Goal: Communication & Community: Answer question/provide support

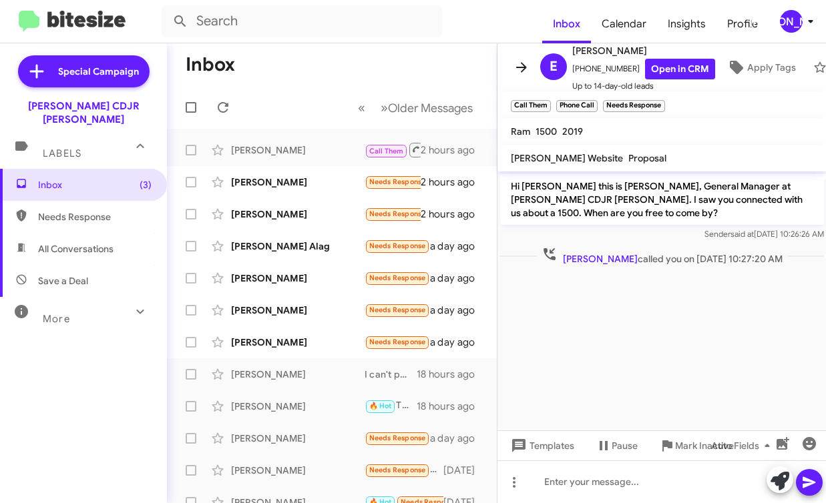
click at [514, 67] on icon at bounding box center [521, 67] width 16 height 16
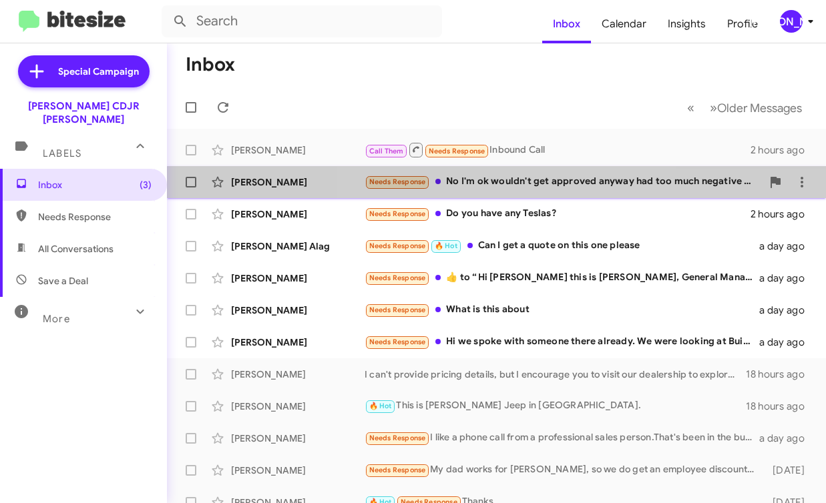
click at [525, 188] on div "Needs Response No I'm ok wouldn't get approved anyway had too much negative equ…" at bounding box center [563, 181] width 397 height 15
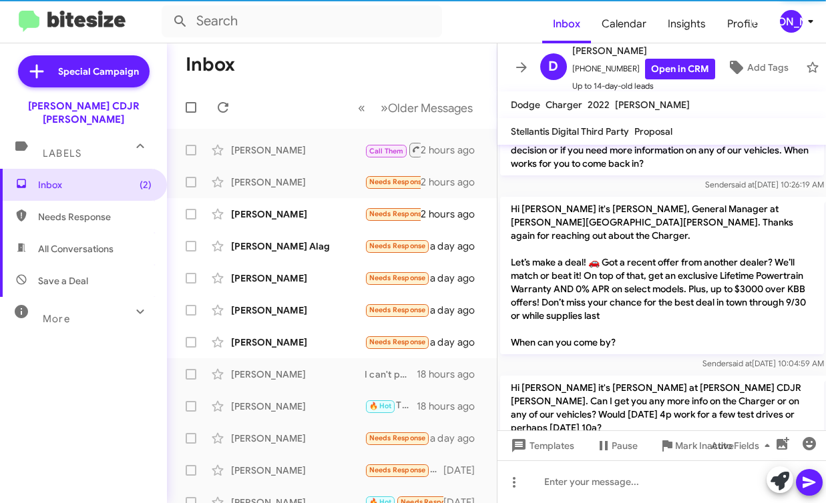
scroll to position [327, 0]
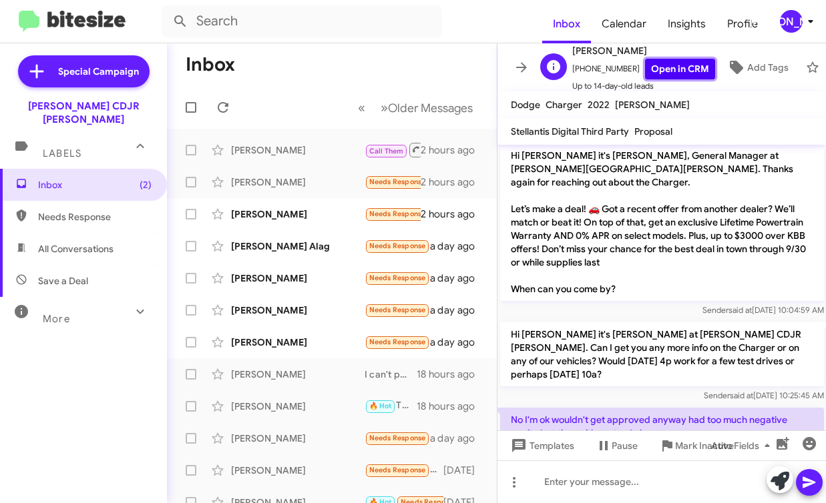
click at [645, 73] on link "Open in CRM" at bounding box center [680, 69] width 70 height 21
click at [675, 449] on span "Mark Inactive" at bounding box center [704, 446] width 59 height 24
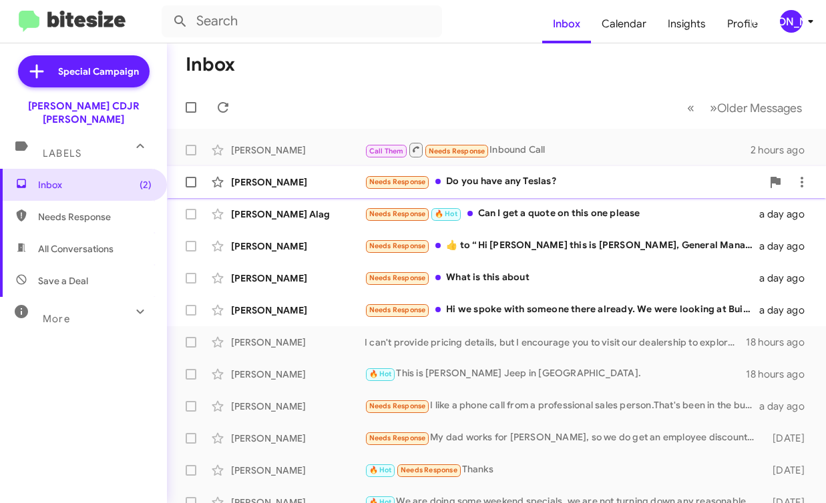
click at [558, 184] on div "Needs Response Do you have any Teslas?" at bounding box center [563, 181] width 397 height 15
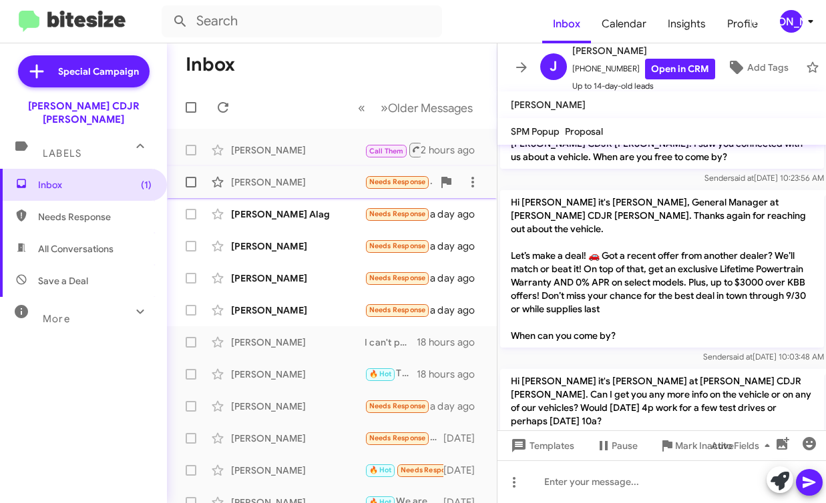
scroll to position [83, 0]
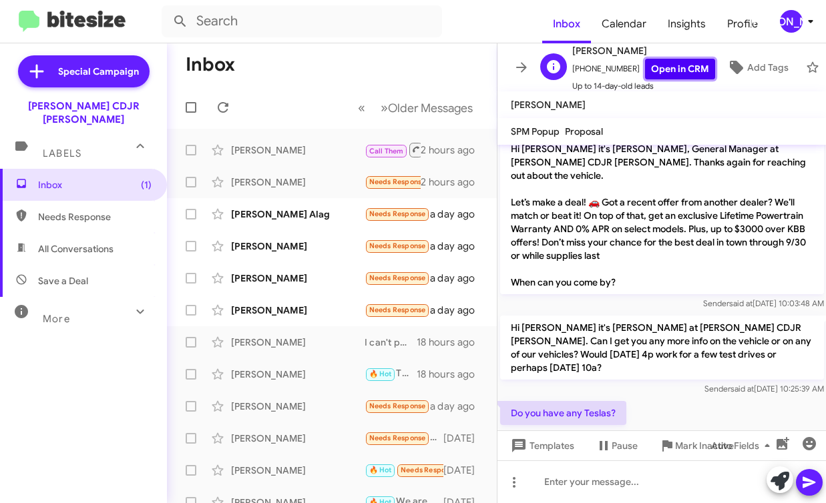
click at [677, 71] on link "Open in CRM" at bounding box center [680, 69] width 70 height 21
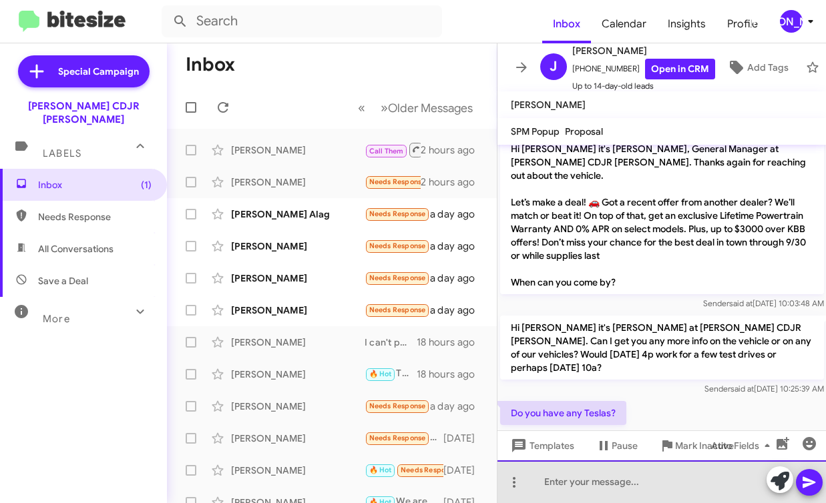
click at [590, 479] on div at bounding box center [661, 482] width 329 height 43
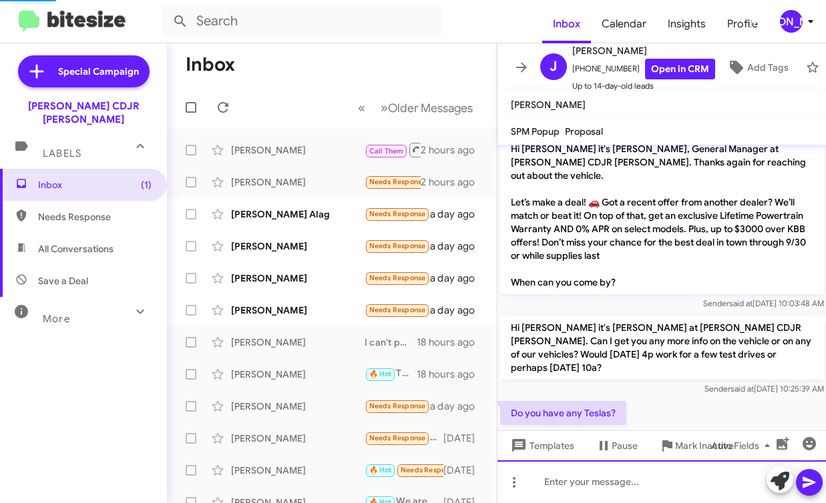
scroll to position [0, 0]
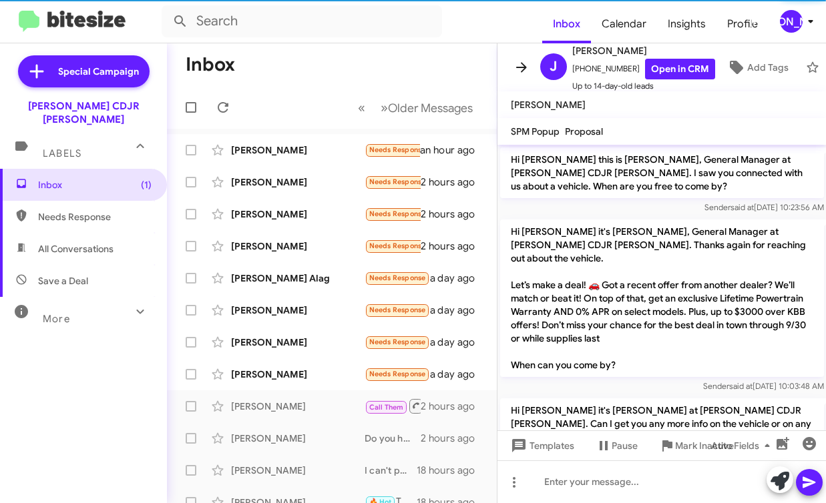
click at [520, 72] on icon at bounding box center [521, 67] width 16 height 16
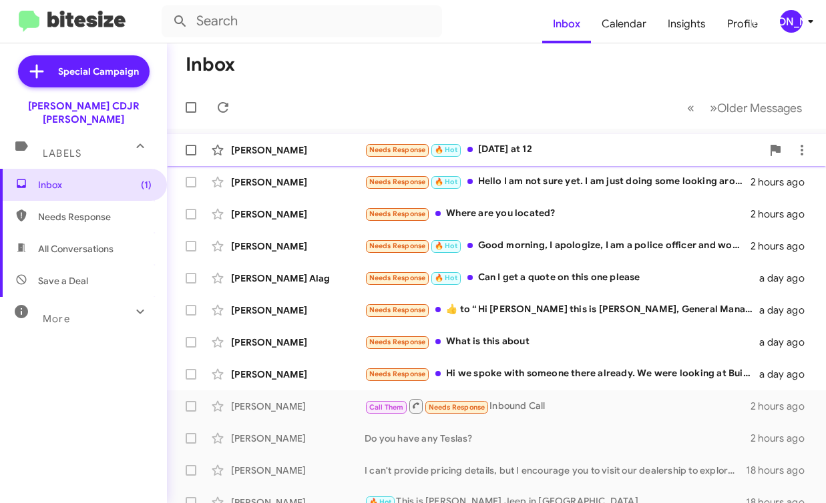
click at [495, 153] on div "Needs Response 🔥 Hot Tomorrow at 12" at bounding box center [563, 149] width 397 height 15
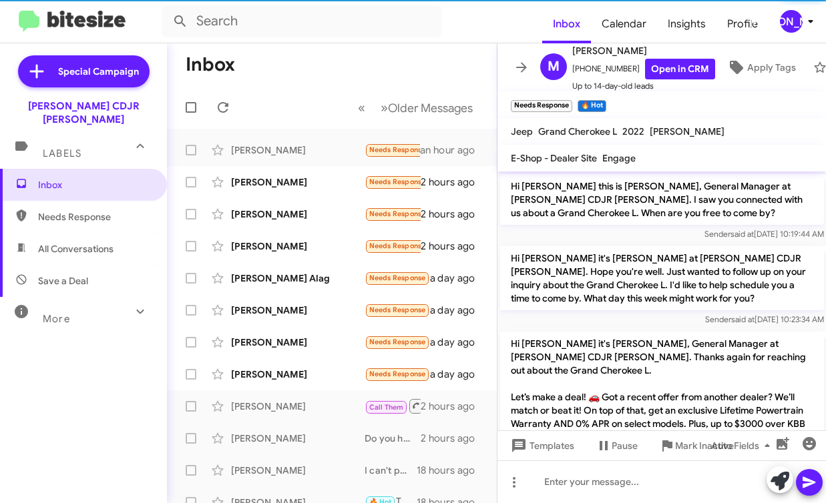
scroll to position [172, 0]
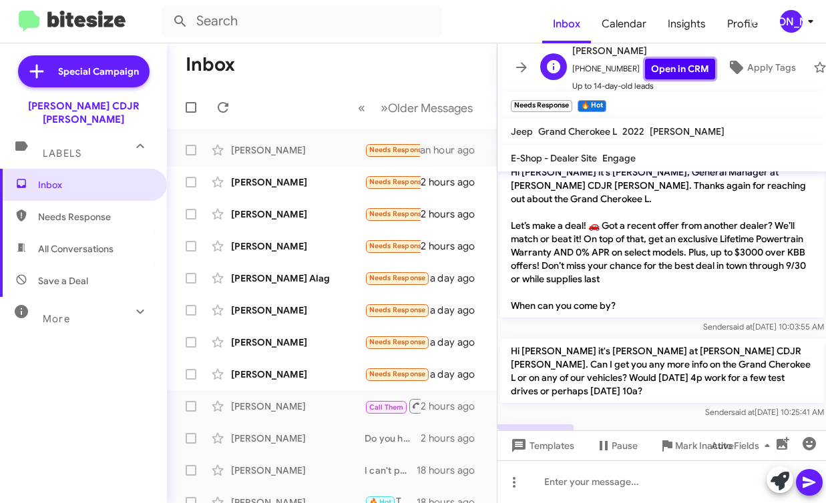
click at [655, 71] on link "Open in CRM" at bounding box center [680, 69] width 70 height 21
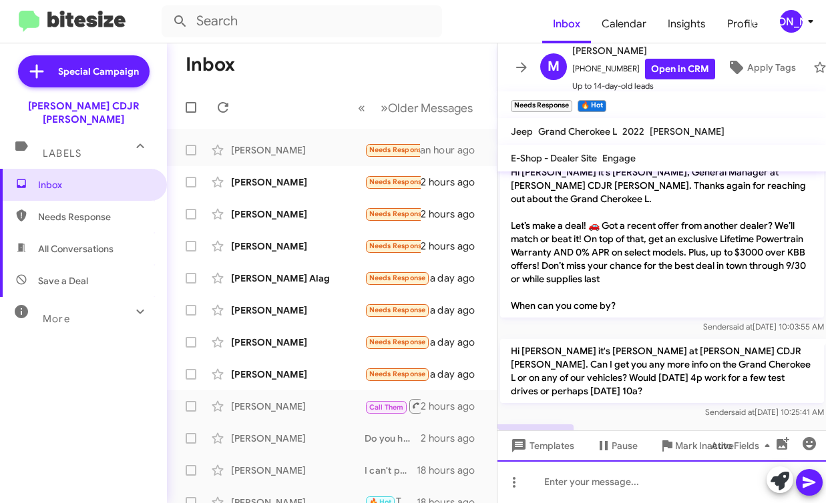
click at [589, 490] on div at bounding box center [661, 482] width 329 height 43
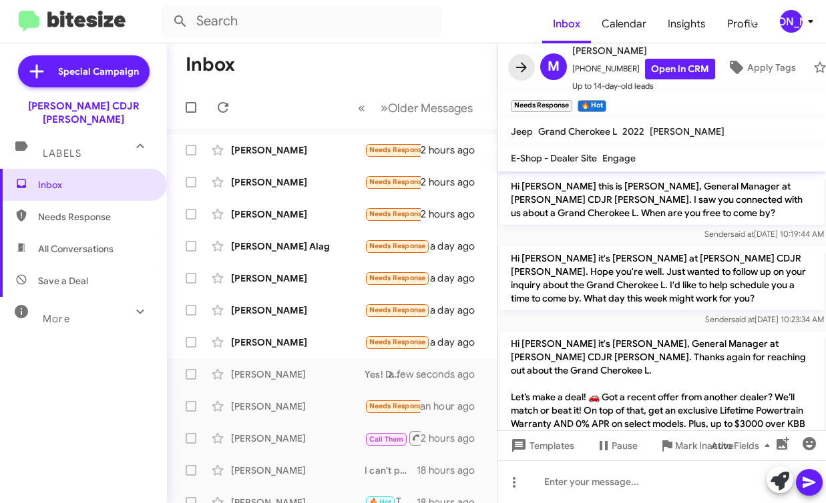
click at [516, 70] on icon at bounding box center [521, 67] width 16 height 16
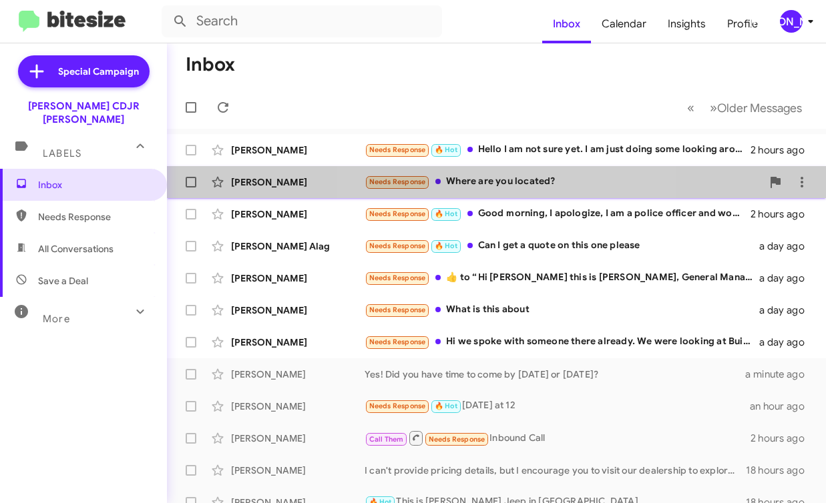
click at [497, 178] on div "Needs Response Where are you located?" at bounding box center [563, 181] width 397 height 15
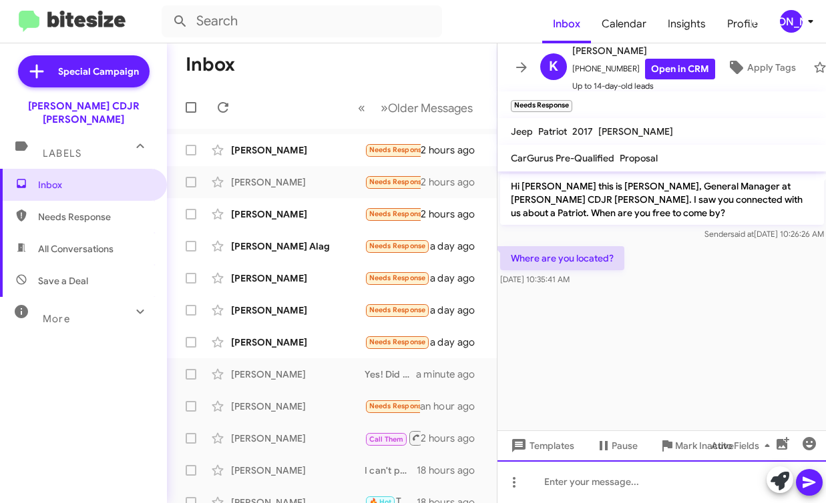
click at [585, 475] on div at bounding box center [661, 482] width 329 height 43
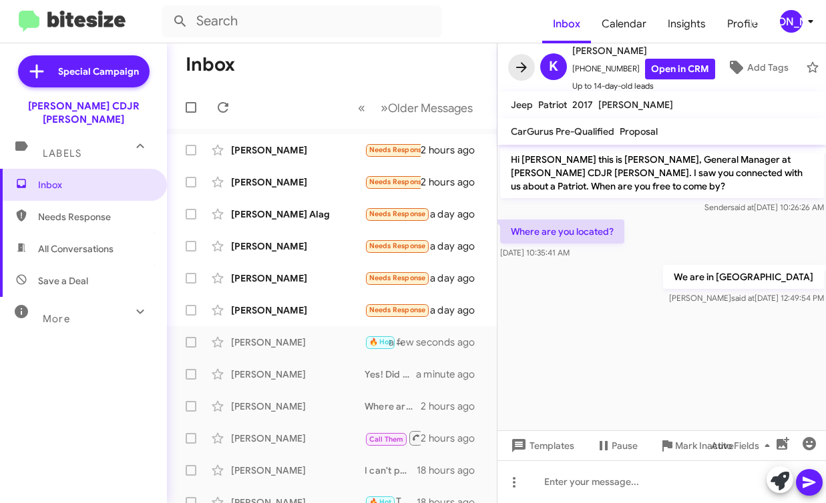
click at [527, 69] on icon at bounding box center [521, 67] width 16 height 16
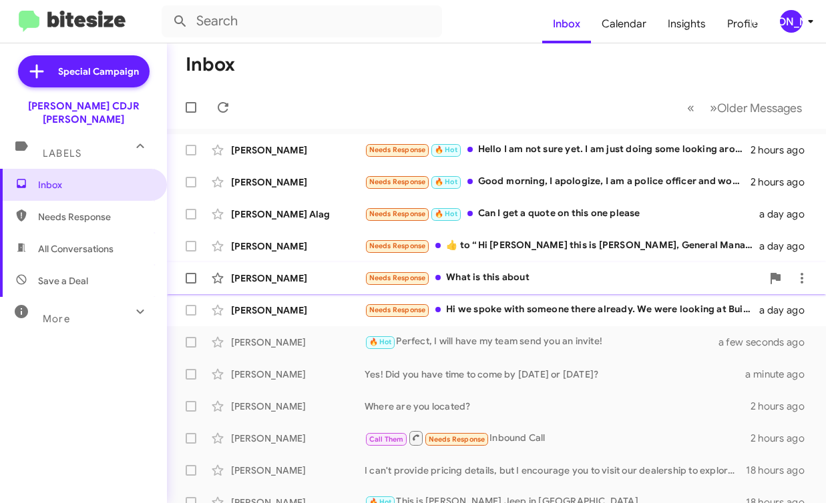
click at [521, 285] on div "Needs Response What is this about" at bounding box center [563, 277] width 397 height 15
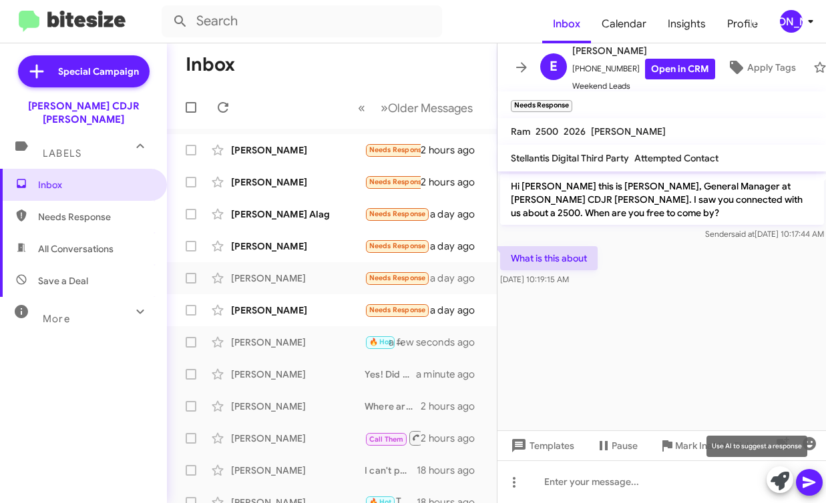
click at [777, 488] on icon at bounding box center [779, 481] width 19 height 19
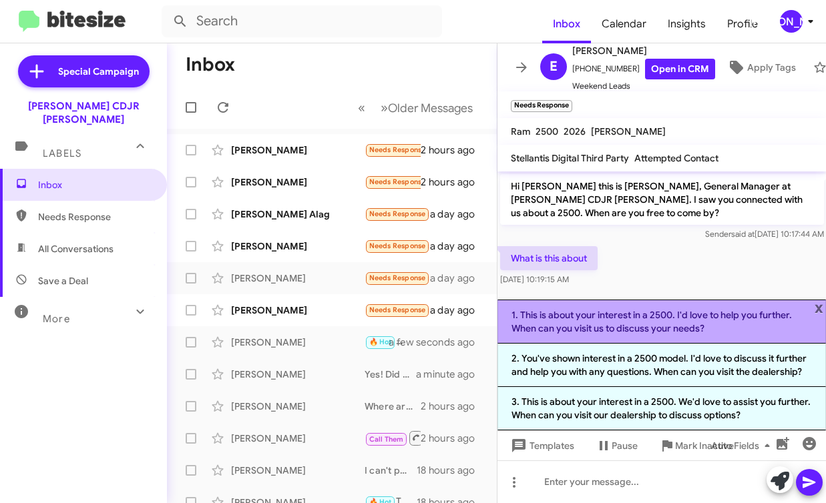
click at [728, 310] on li "1. This is about your interest in a 2500. I'd love to help you further. When ca…" at bounding box center [661, 322] width 329 height 44
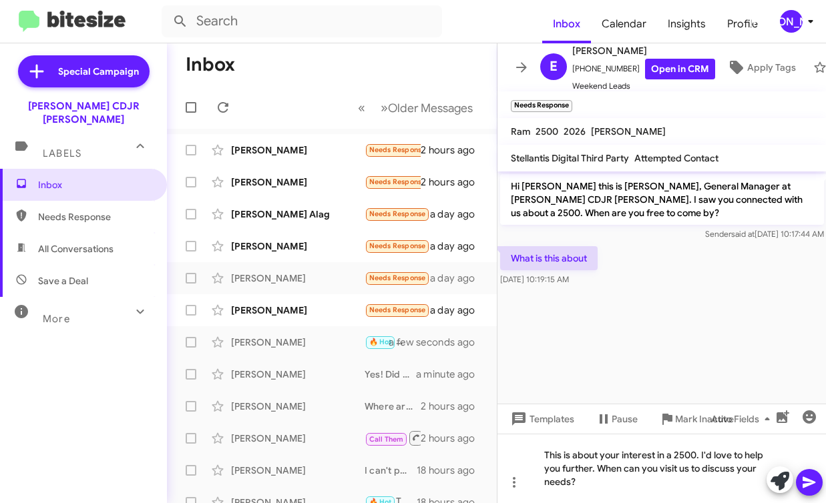
click at [806, 486] on icon at bounding box center [808, 482] width 13 height 11
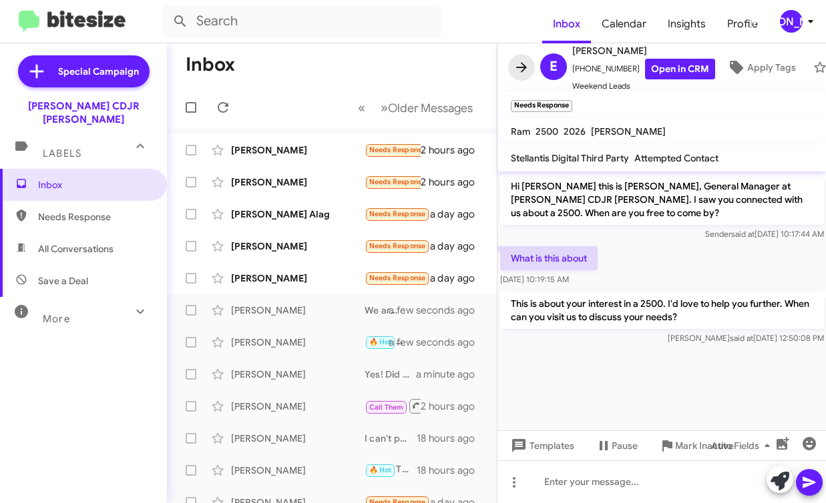
click at [515, 73] on icon at bounding box center [521, 67] width 16 height 16
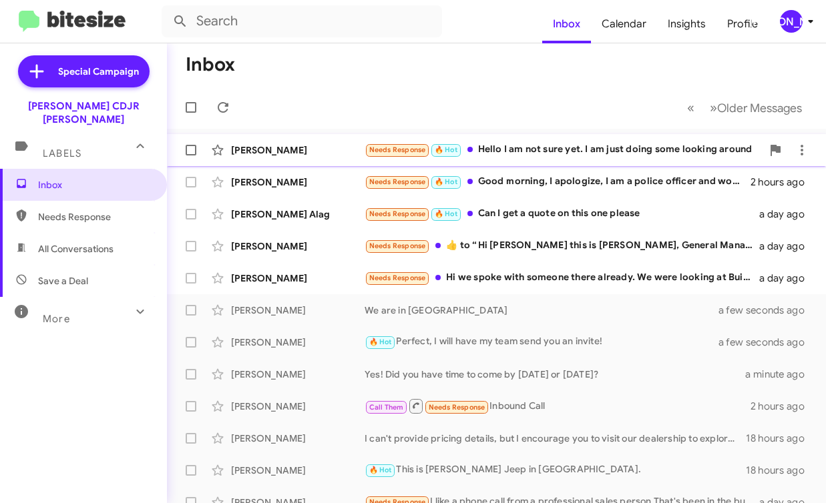
click at [521, 158] on div "Tavares Mahoney Needs Response 🔥 Hot Hello I am not sure yet. I am just doing s…" at bounding box center [497, 150] width 638 height 27
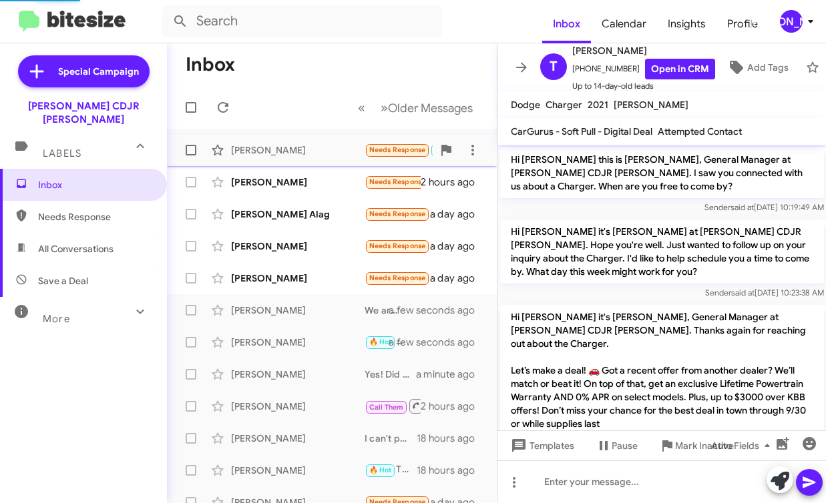
scroll to position [118, 0]
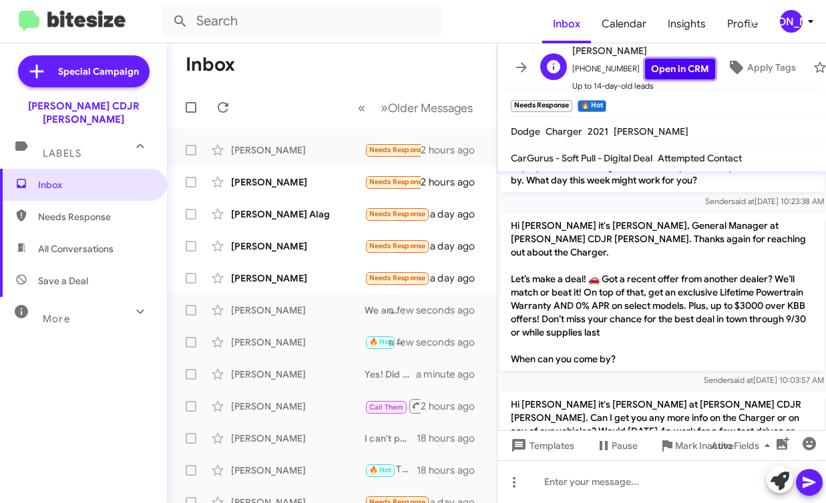
click at [658, 75] on link "Open in CRM" at bounding box center [680, 69] width 70 height 21
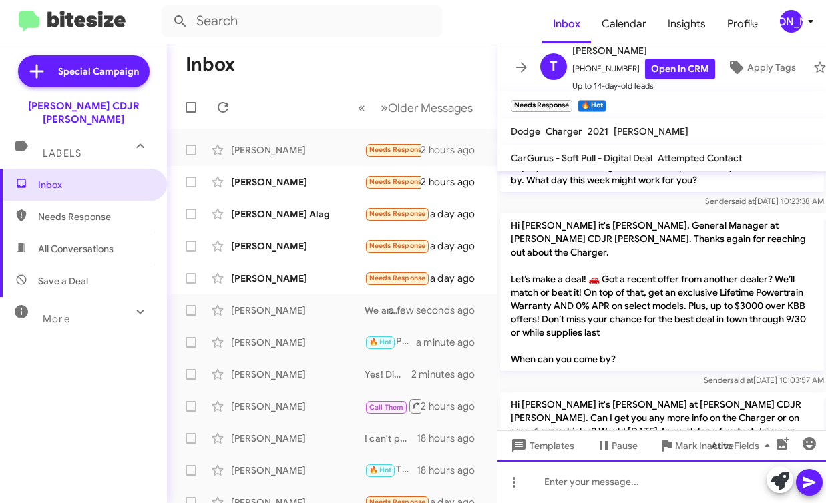
click at [626, 483] on div at bounding box center [661, 482] width 329 height 43
paste div
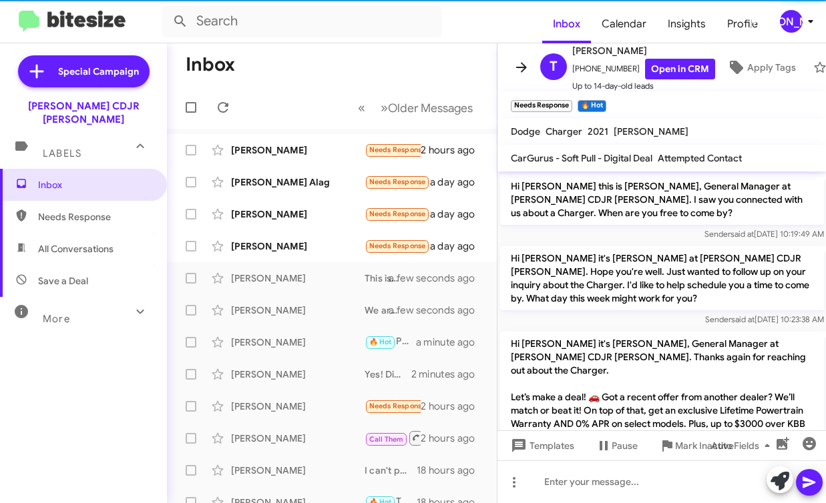
click at [522, 65] on icon at bounding box center [521, 67] width 16 height 16
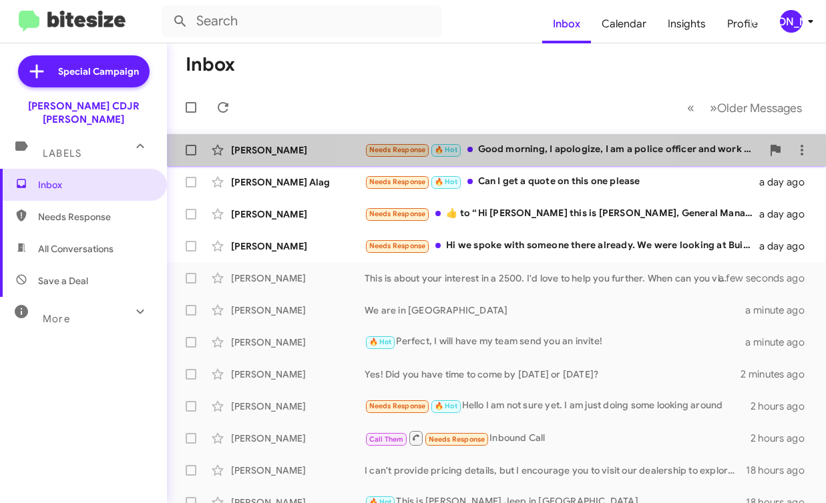
click at [495, 158] on div "Dino Grindle Needs Response 🔥 Hot Good morning, I apologize, I am a police offi…" at bounding box center [497, 150] width 638 height 27
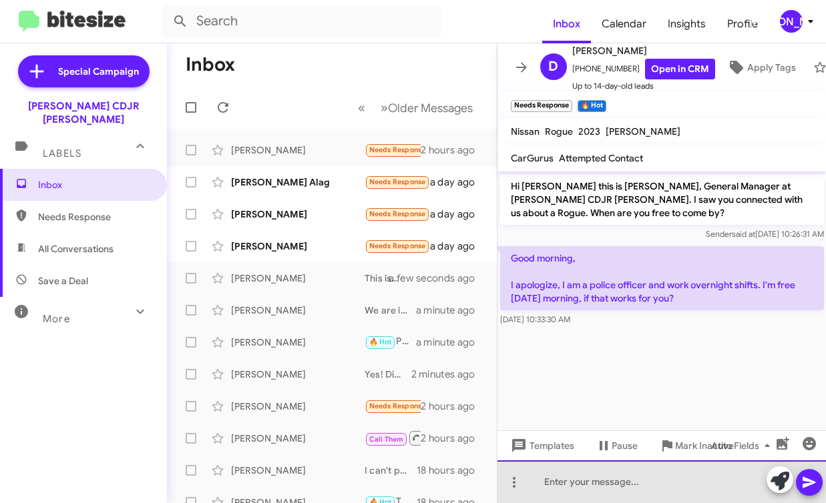
click at [599, 472] on div at bounding box center [661, 482] width 329 height 43
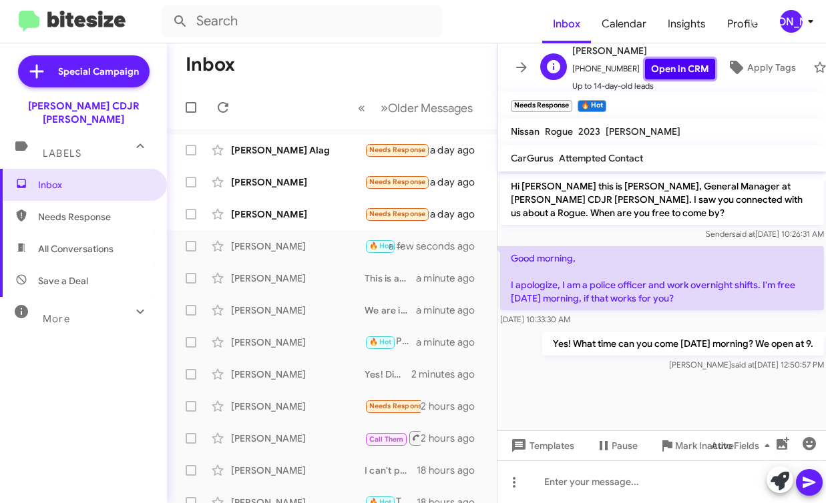
click at [649, 66] on link "Open in CRM" at bounding box center [680, 69] width 70 height 21
click at [518, 66] on icon at bounding box center [521, 67] width 16 height 16
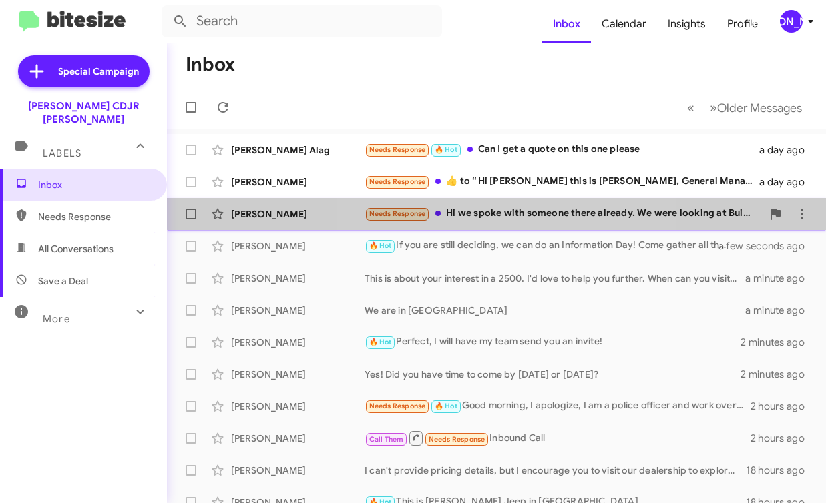
click at [500, 209] on div "Needs Response Hi we spoke with someone there already. We were looking at Buick…" at bounding box center [563, 213] width 397 height 15
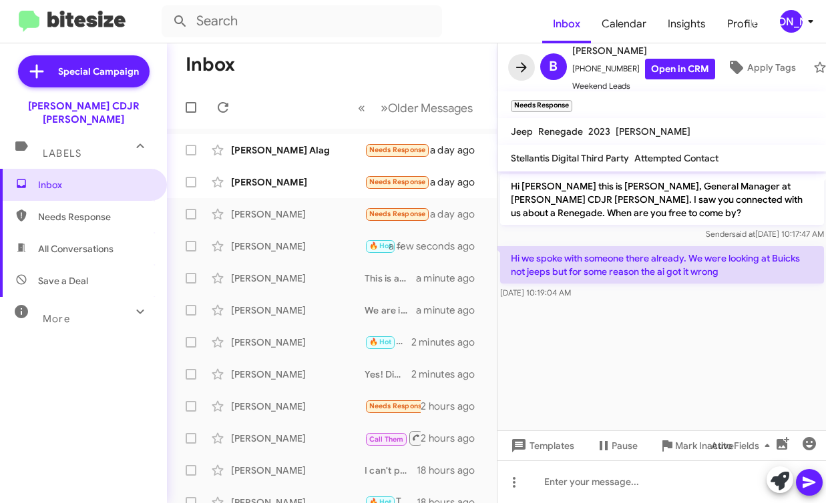
click at [523, 76] on button at bounding box center [521, 67] width 27 height 27
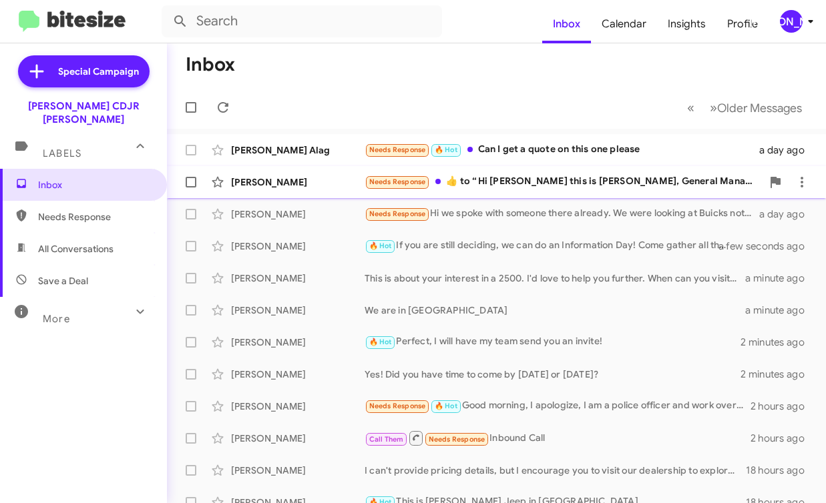
click at [452, 176] on div "Needs Response ​👍​ to “ Hi Melvin this is Phil Urrtia, General Manager at Banis…" at bounding box center [563, 181] width 397 height 15
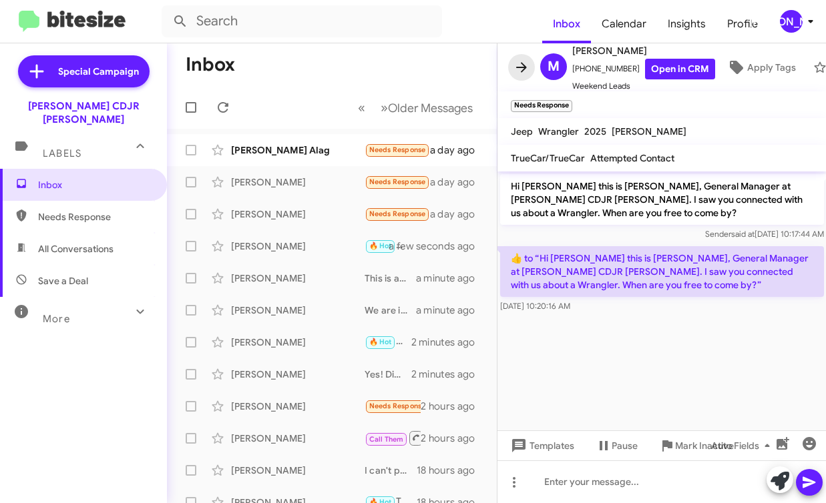
click at [529, 73] on span at bounding box center [521, 67] width 27 height 16
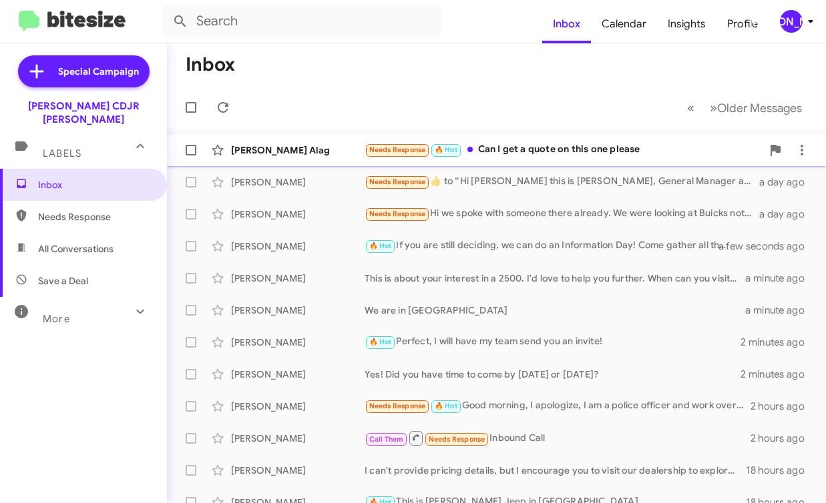
click at [499, 150] on div "Needs Response 🔥 Hot Can I get a quote on this one please" at bounding box center [563, 149] width 397 height 15
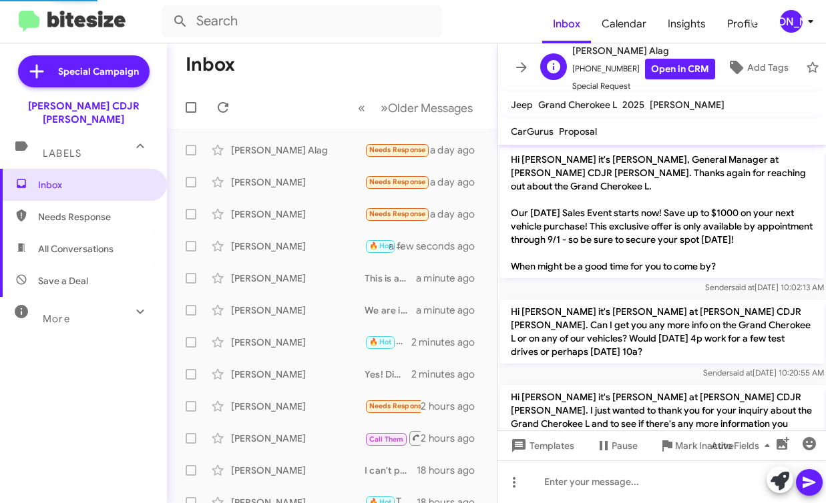
scroll to position [425, 0]
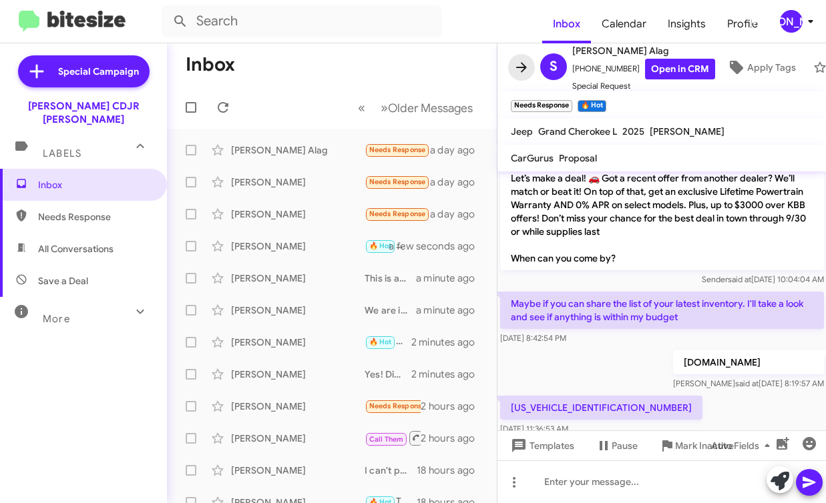
click at [516, 61] on icon at bounding box center [521, 67] width 16 height 16
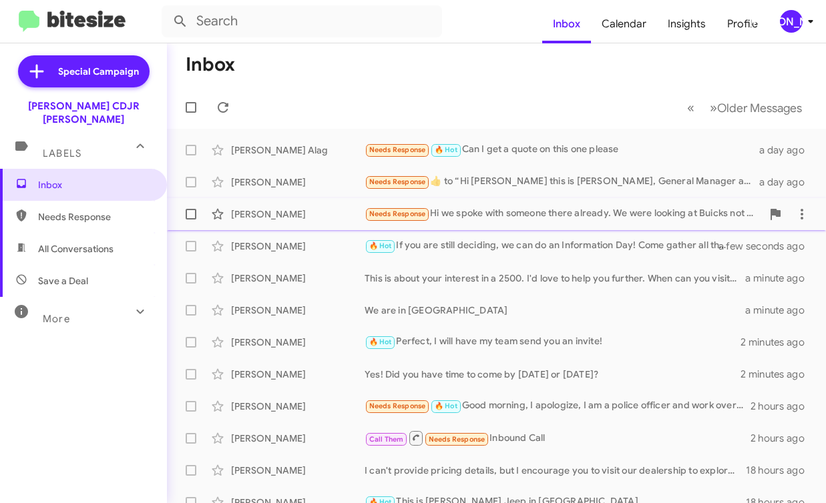
click at [469, 206] on div "Brandy Sinclair Needs Response Hi we spoke with someone there already. We were …" at bounding box center [497, 214] width 638 height 27
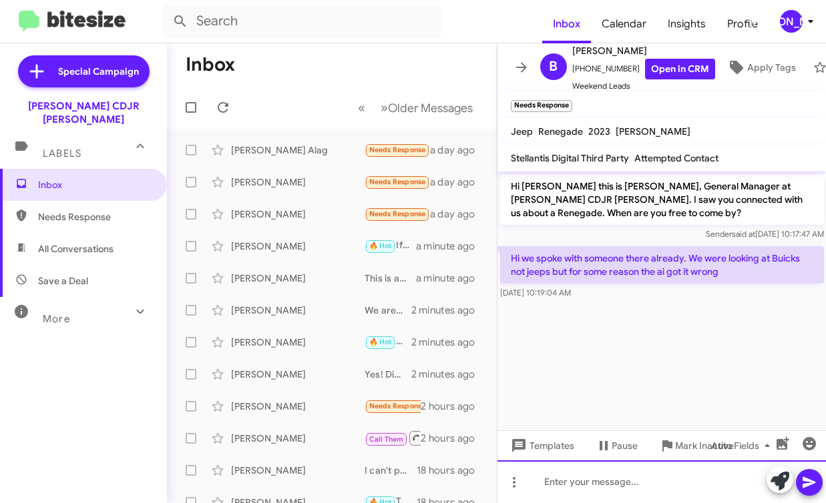
click at [552, 495] on div at bounding box center [661, 482] width 329 height 43
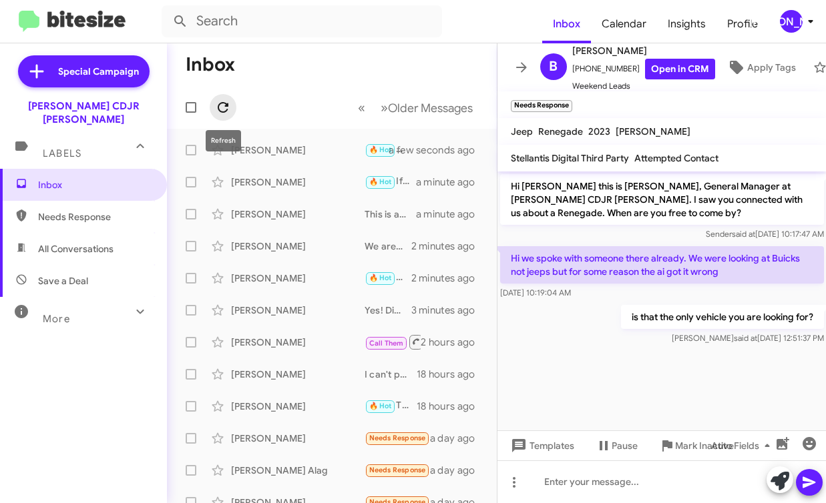
click at [230, 111] on icon at bounding box center [223, 107] width 16 height 16
click at [516, 72] on icon at bounding box center [521, 67] width 16 height 16
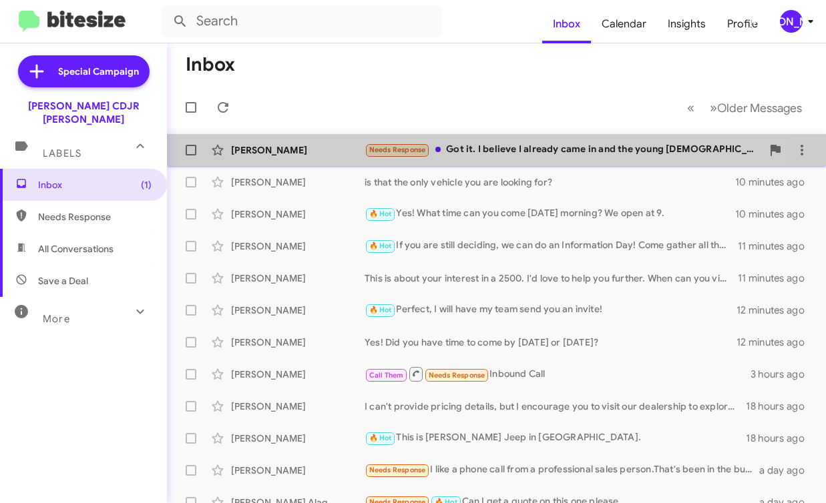
click at [298, 157] on div "Kyara Love Needs Response Got it. I believe I already came in and the young lad…" at bounding box center [497, 150] width 638 height 27
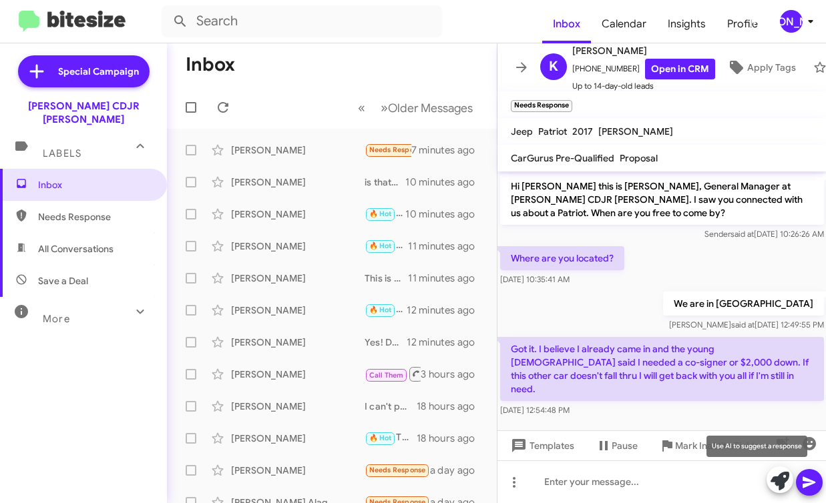
click at [780, 489] on icon at bounding box center [779, 481] width 19 height 19
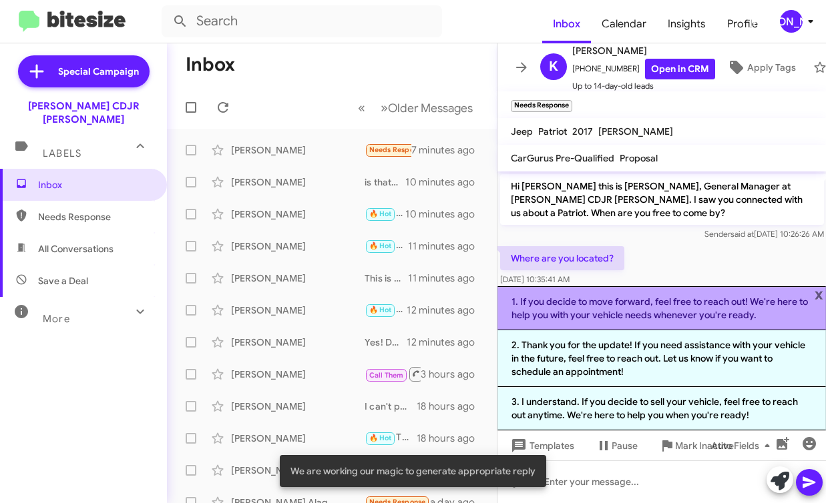
click at [636, 317] on li "1. If you decide to move forward, feel free to reach out! We're here to help yo…" at bounding box center [661, 308] width 329 height 44
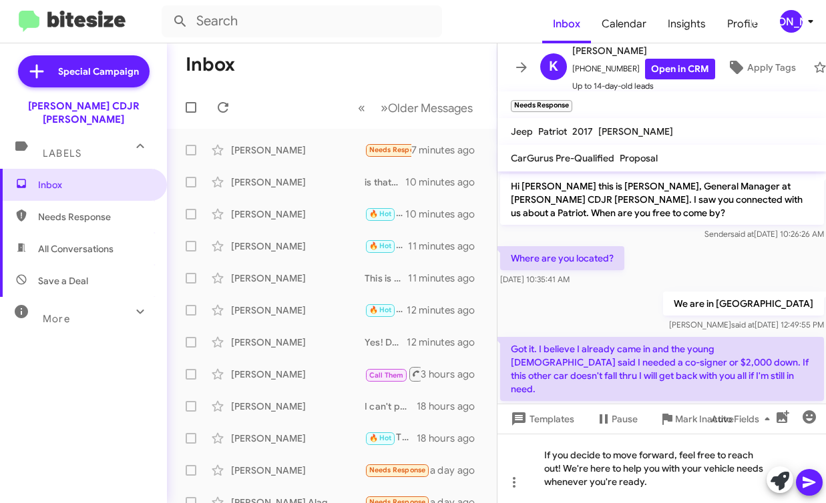
click at [815, 476] on icon at bounding box center [809, 483] width 16 height 16
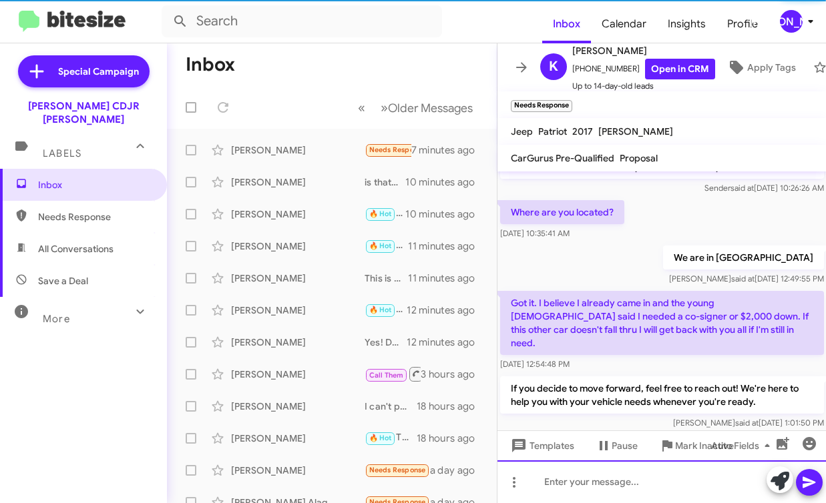
scroll to position [51, 0]
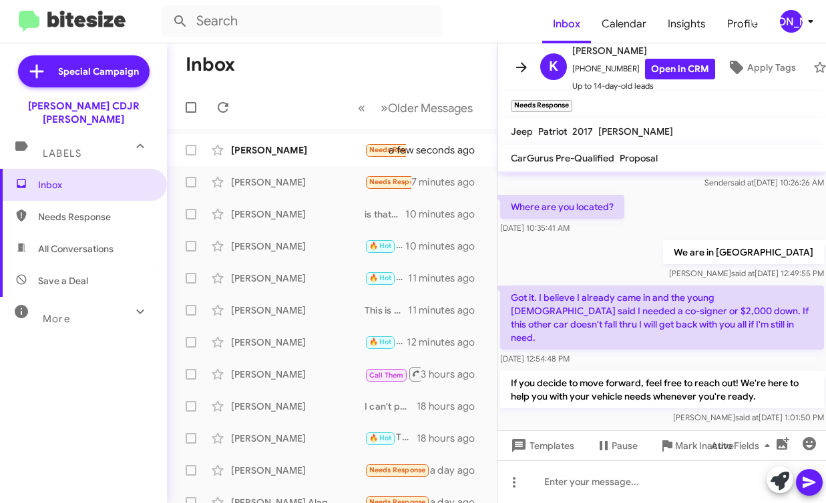
click at [517, 65] on icon at bounding box center [521, 67] width 16 height 16
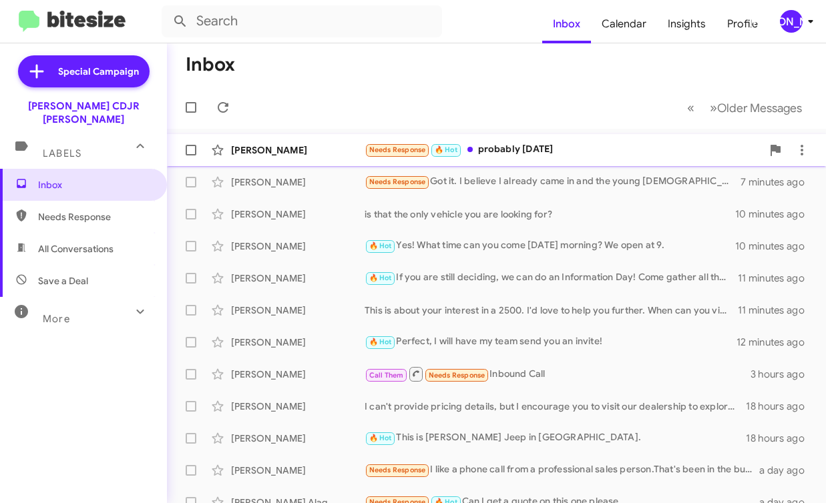
click at [521, 158] on div "Jasmine Martin Needs Response 🔥 Hot probably tomorrow a few seconds ago" at bounding box center [497, 150] width 638 height 27
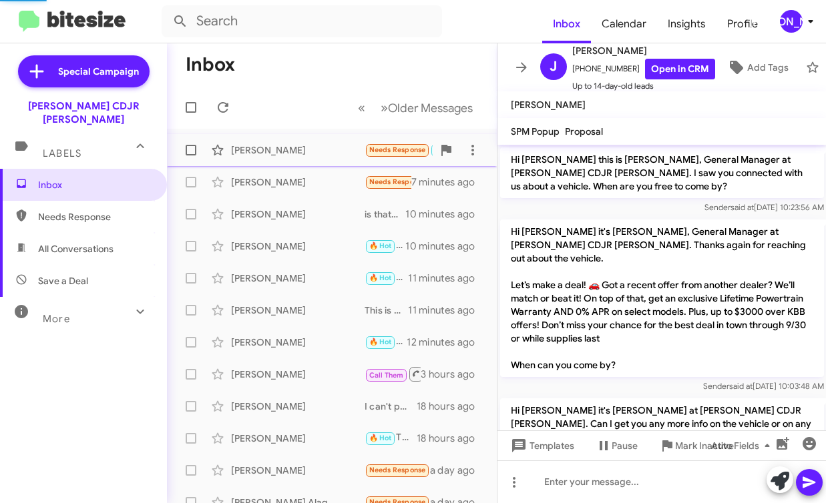
scroll to position [180, 0]
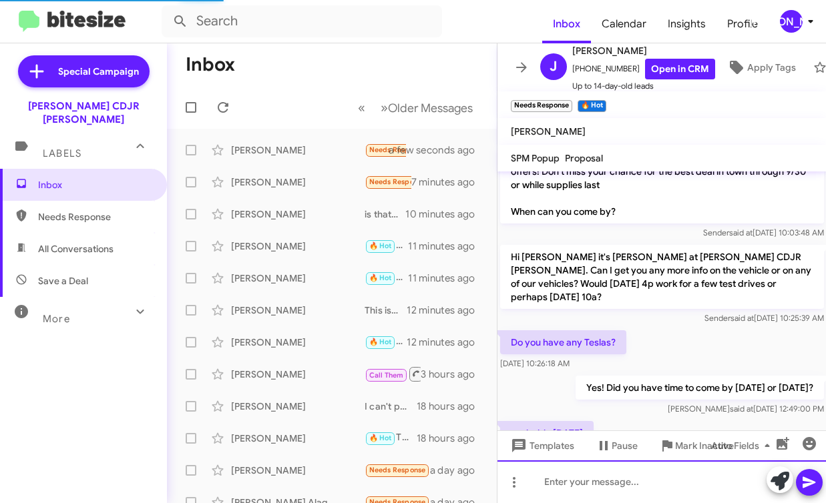
click at [600, 495] on div at bounding box center [661, 482] width 329 height 43
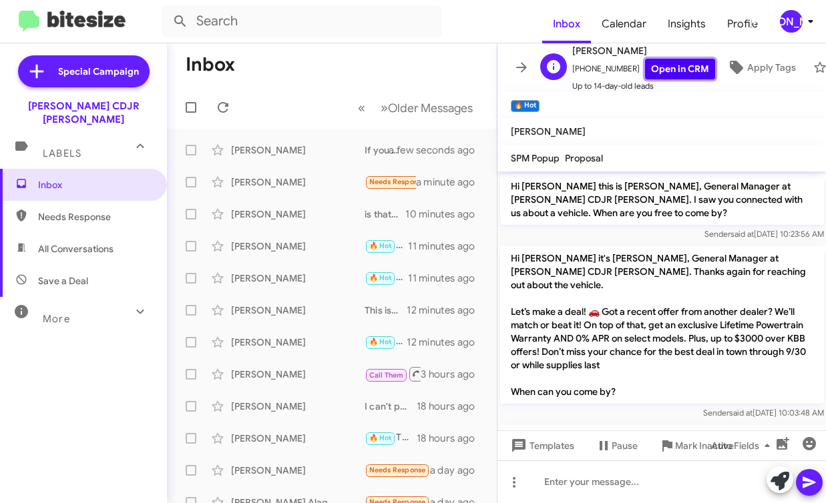
click at [652, 70] on link "Open in CRM" at bounding box center [680, 69] width 70 height 21
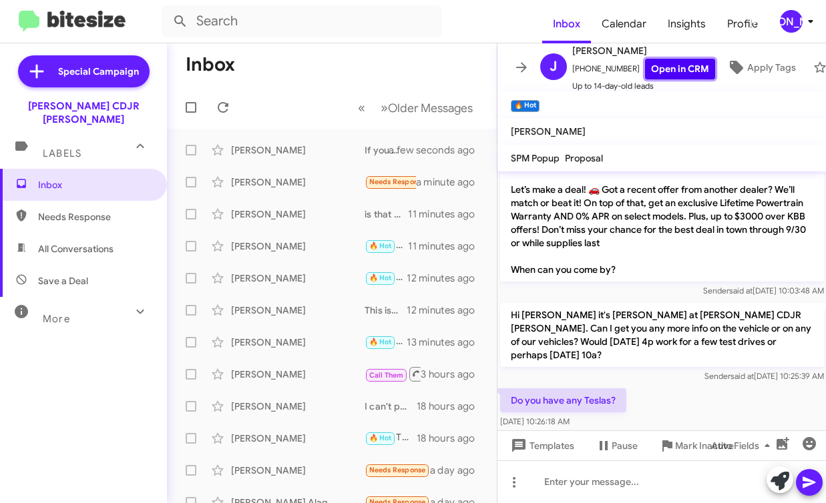
scroll to position [256, 0]
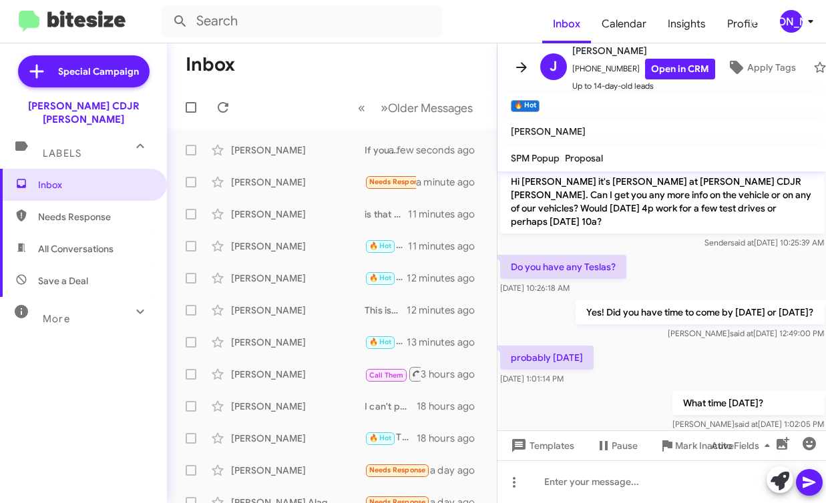
click at [516, 67] on icon at bounding box center [521, 67] width 11 height 10
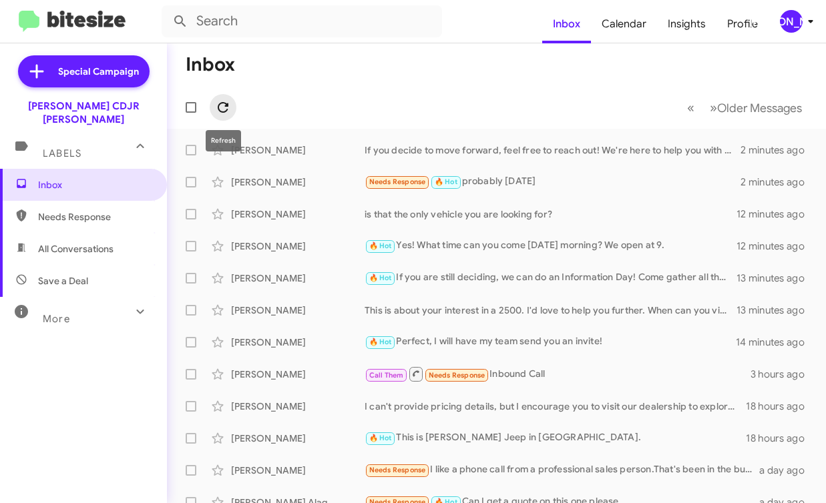
click at [228, 112] on icon at bounding box center [223, 107] width 16 height 16
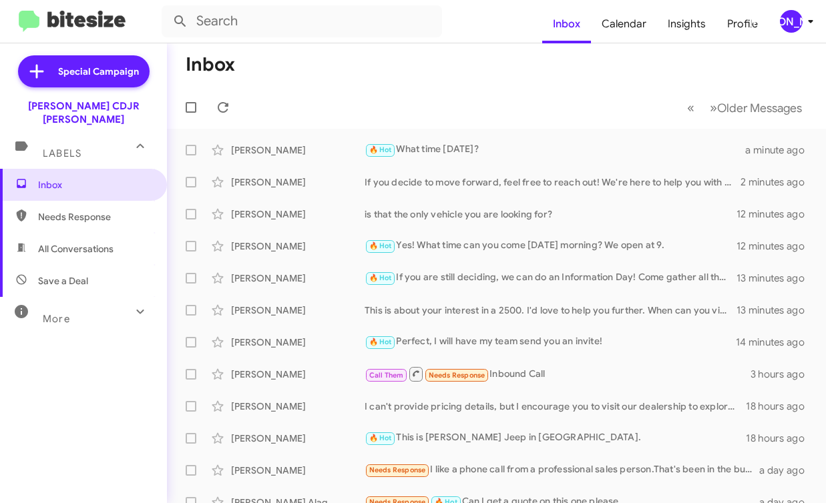
click at [792, 29] on div "[PERSON_NAME]" at bounding box center [791, 21] width 23 height 23
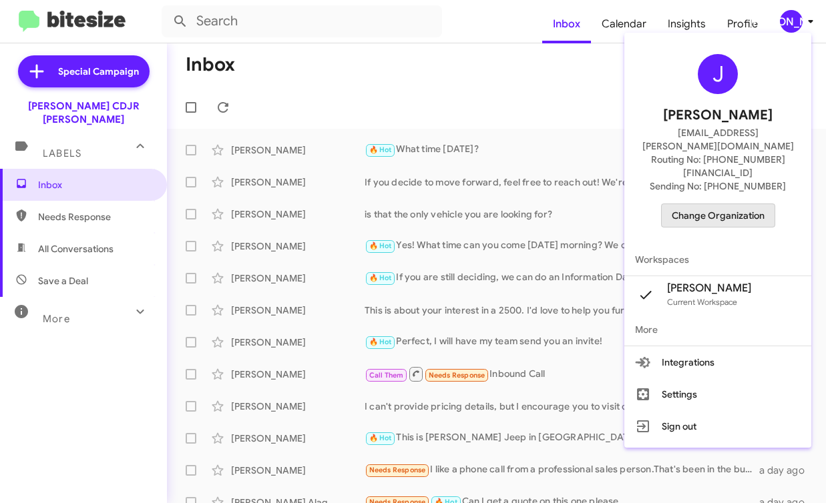
click at [738, 204] on span "Change Organization" at bounding box center [718, 215] width 93 height 23
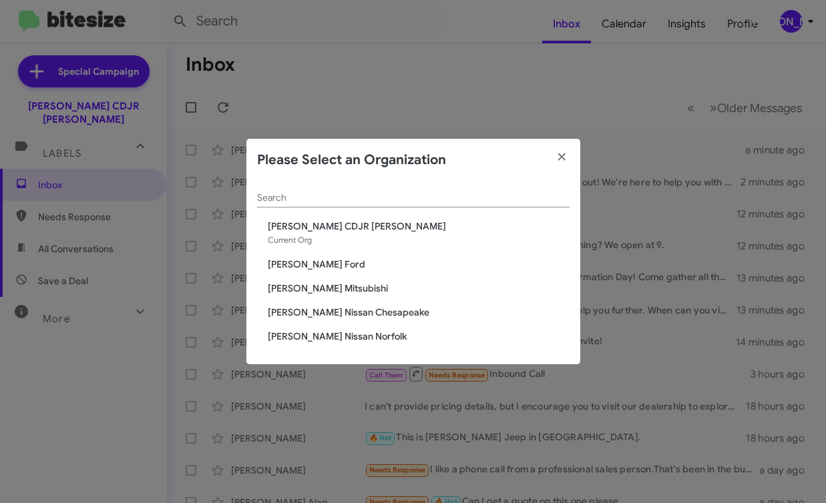
click at [342, 287] on span "[PERSON_NAME] Mitsubishi" at bounding box center [419, 288] width 302 height 13
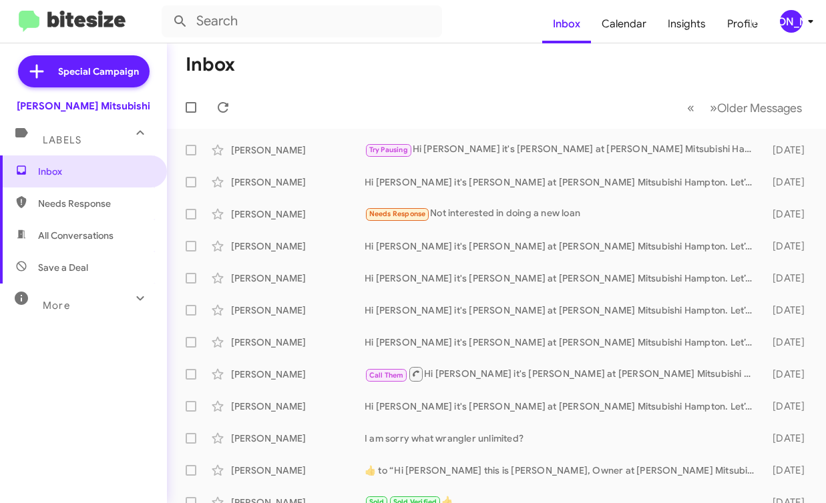
click at [786, 19] on div "[PERSON_NAME]" at bounding box center [791, 21] width 23 height 23
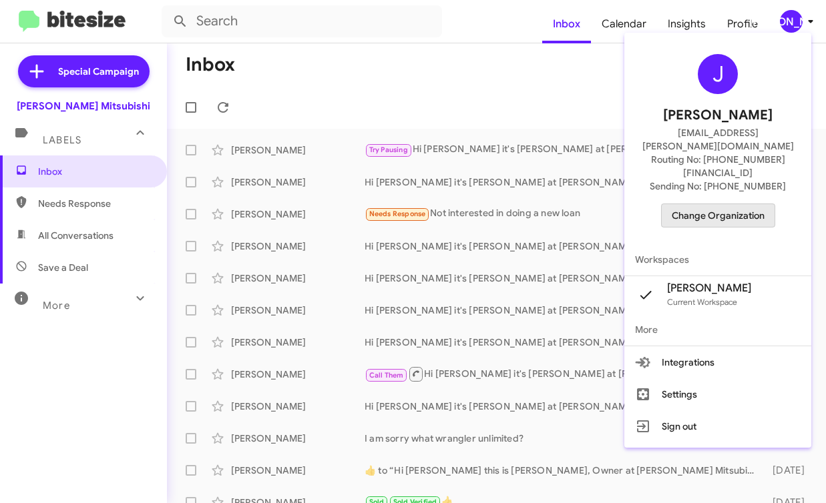
click at [732, 204] on span "Change Organization" at bounding box center [718, 215] width 93 height 23
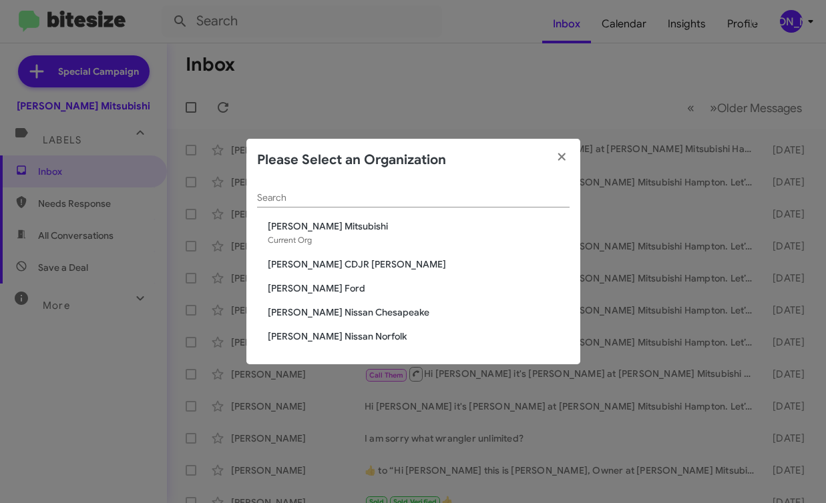
click at [356, 266] on span "[PERSON_NAME] CDJR [PERSON_NAME]" at bounding box center [419, 264] width 302 height 13
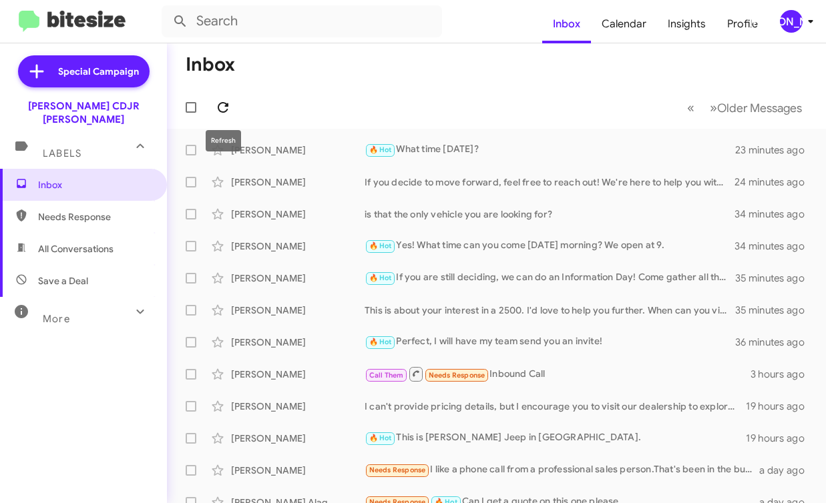
click at [228, 106] on icon at bounding box center [223, 107] width 16 height 16
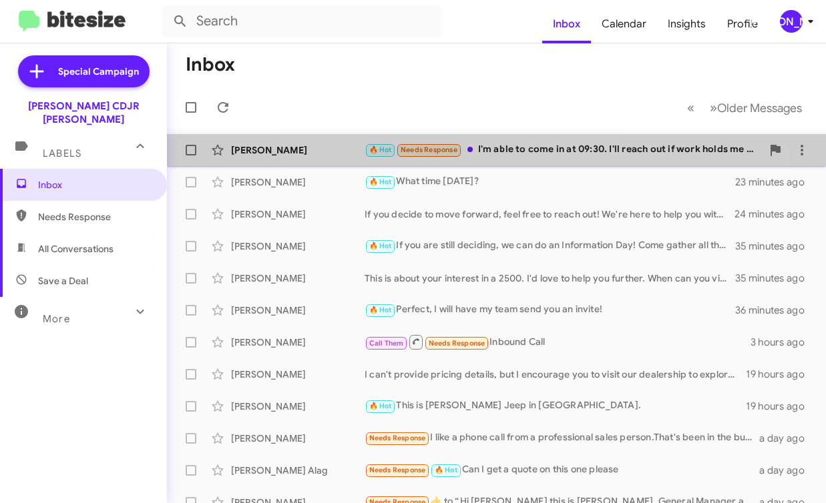
click at [469, 164] on span "[PERSON_NAME] 🔥 Hot Needs Response I'm able to come in at 09:30. I'll reach out…" at bounding box center [496, 150] width 659 height 32
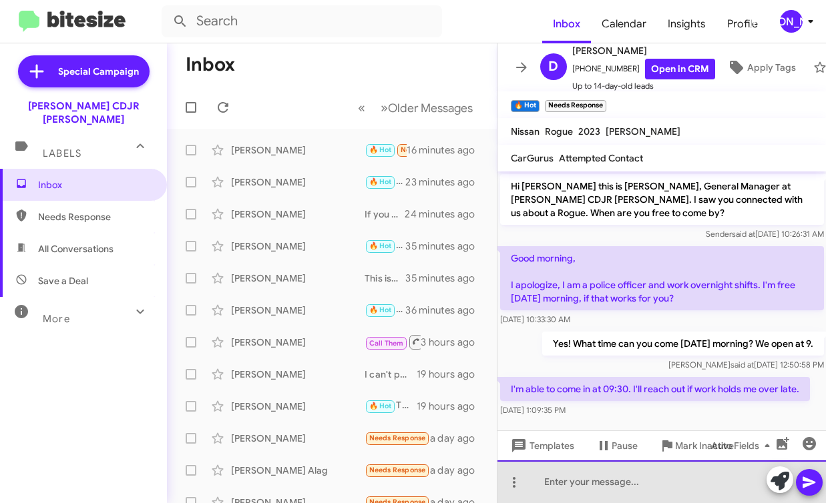
click at [588, 483] on div at bounding box center [661, 482] width 329 height 43
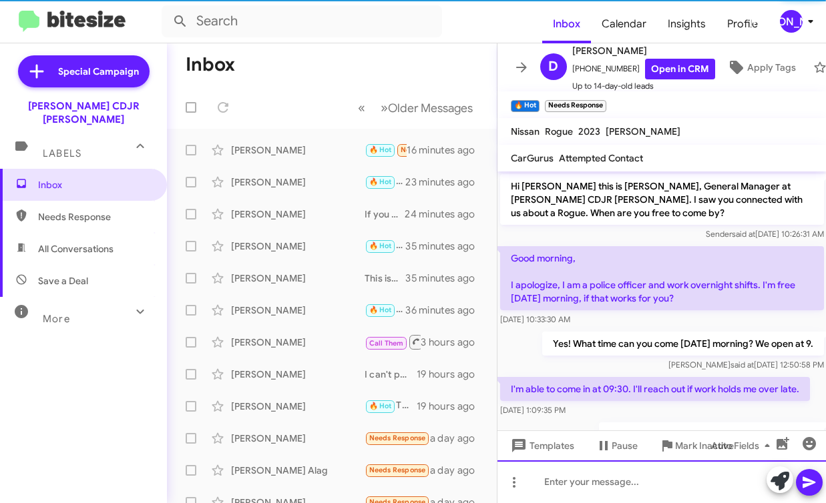
scroll to position [51, 0]
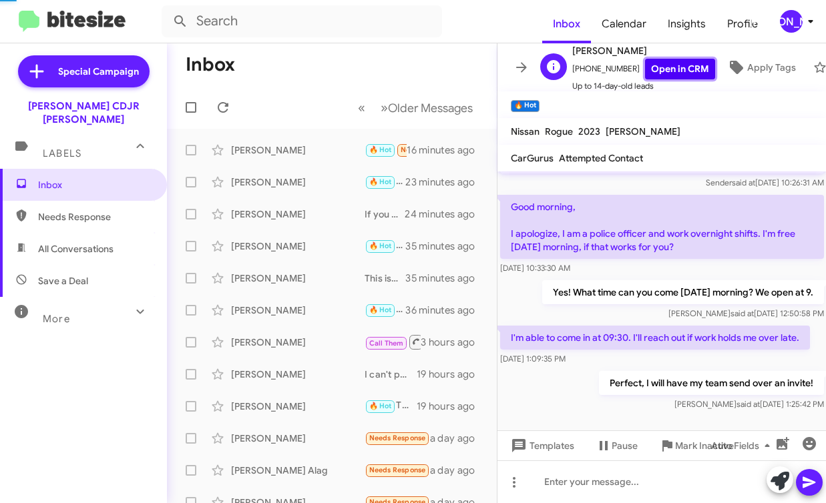
click at [671, 67] on link "Open in CRM" at bounding box center [680, 69] width 70 height 21
click at [521, 69] on icon at bounding box center [521, 67] width 16 height 16
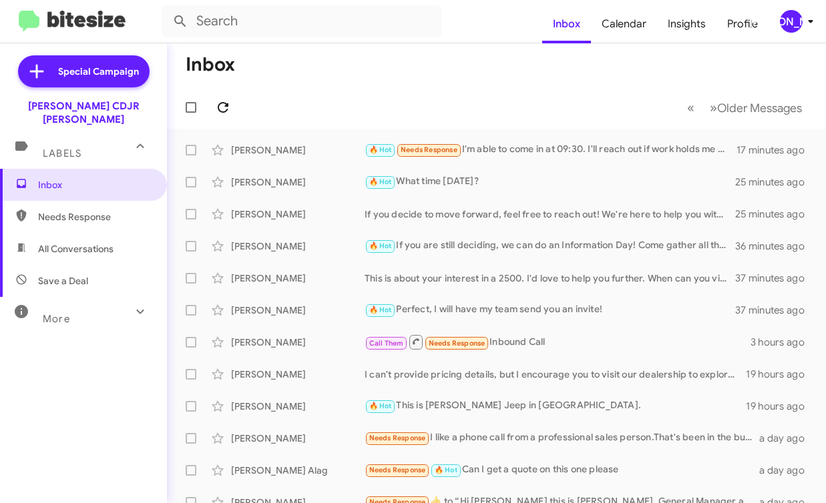
click at [228, 98] on button at bounding box center [223, 107] width 27 height 27
click at [230, 99] on icon at bounding box center [223, 107] width 16 height 16
click at [214, 107] on span at bounding box center [223, 107] width 27 height 16
click at [230, 103] on icon at bounding box center [223, 107] width 16 height 16
click at [228, 100] on icon at bounding box center [223, 107] width 16 height 16
